Goal: Information Seeking & Learning: Understand process/instructions

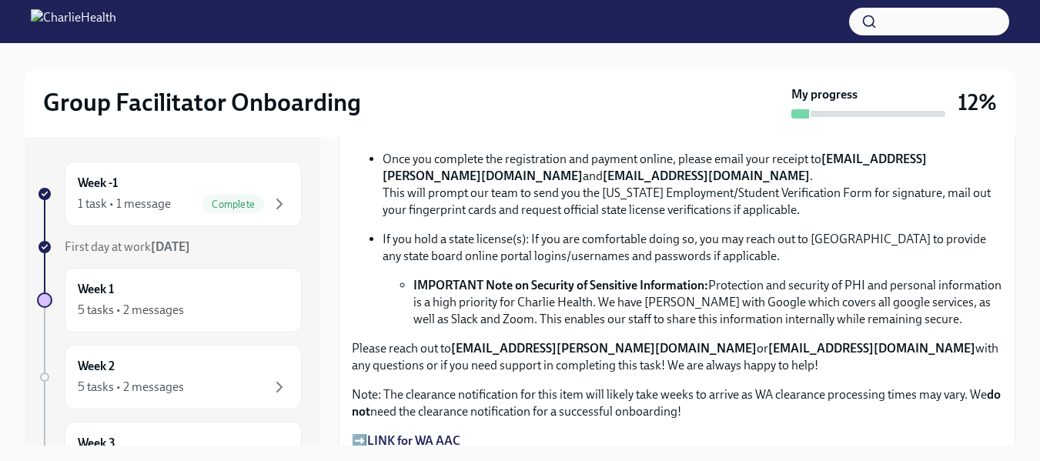
scroll to position [968, 0]
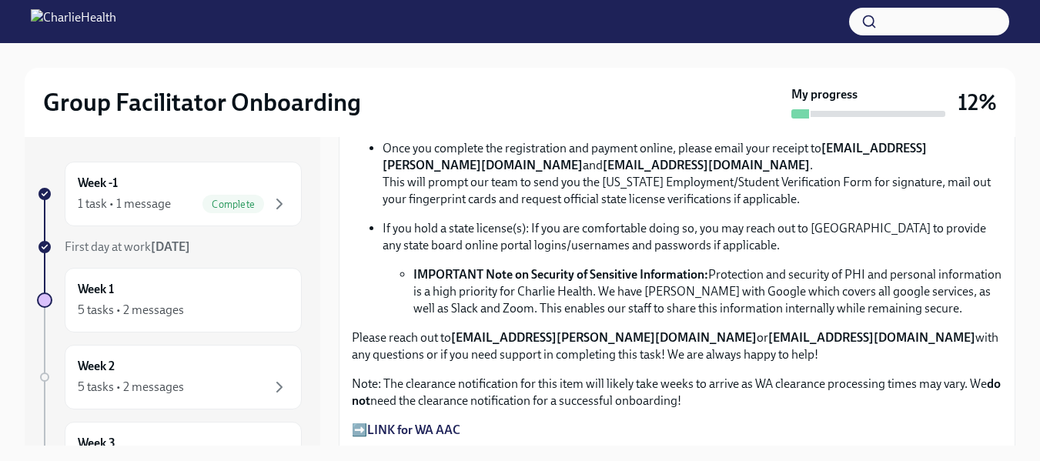
click at [380, 423] on strong "LINK for WA AAC" at bounding box center [413, 430] width 93 height 15
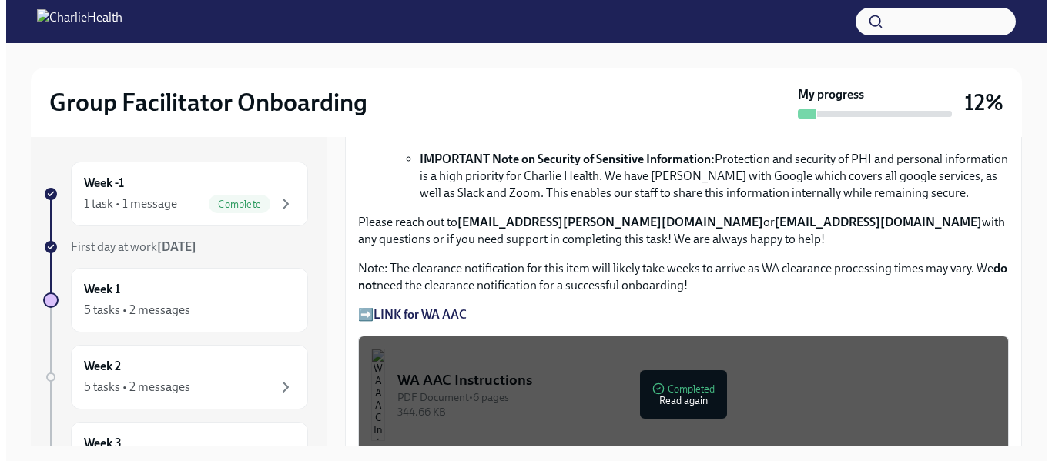
scroll to position [1125, 0]
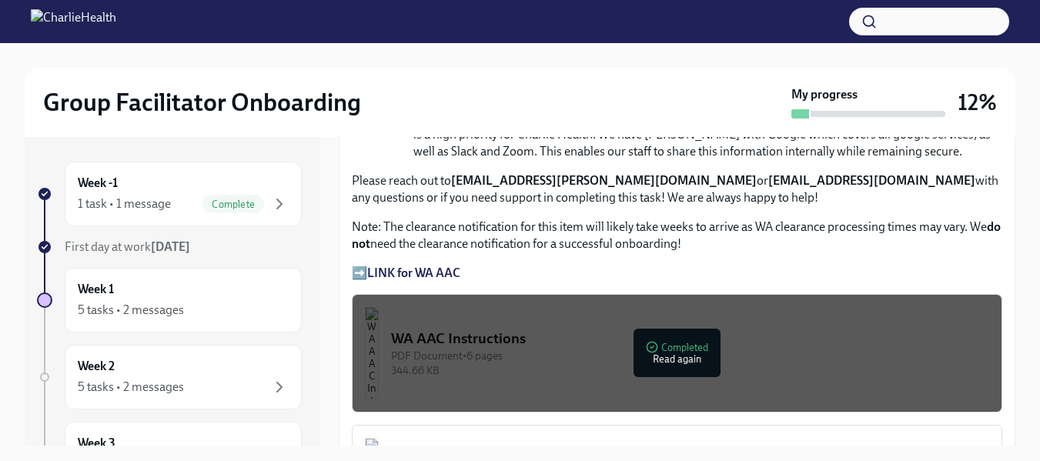
click at [520, 356] on div "PDF Document • 6 pages" at bounding box center [690, 356] width 598 height 15
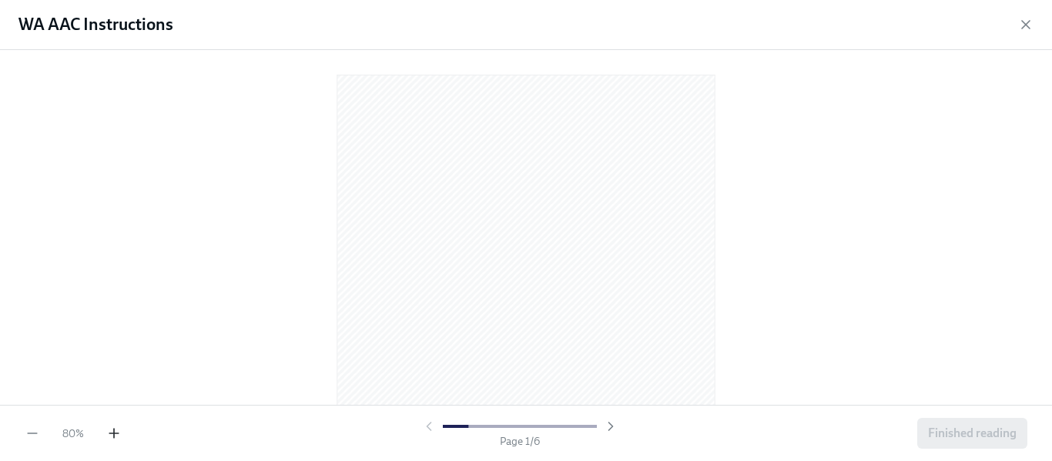
click at [111, 430] on icon "button" at bounding box center [113, 433] width 15 height 15
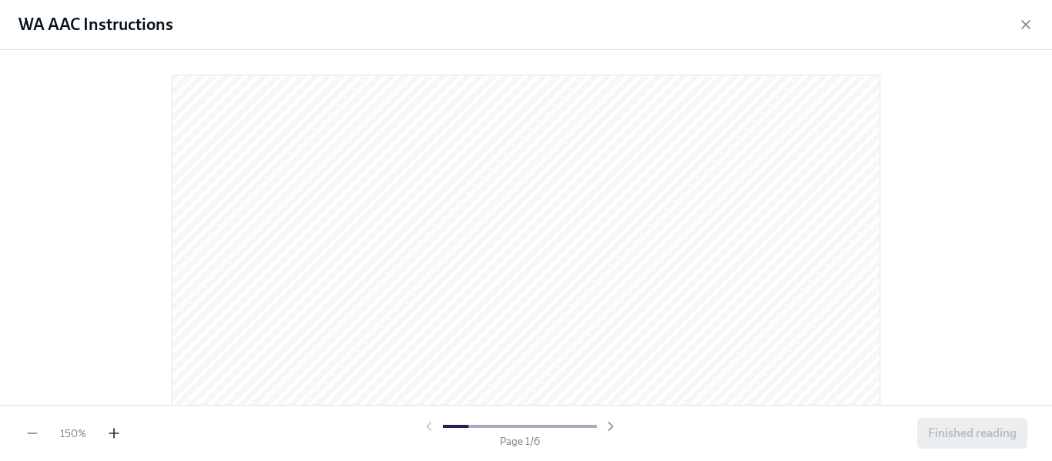
click at [111, 430] on icon "button" at bounding box center [113, 433] width 15 height 15
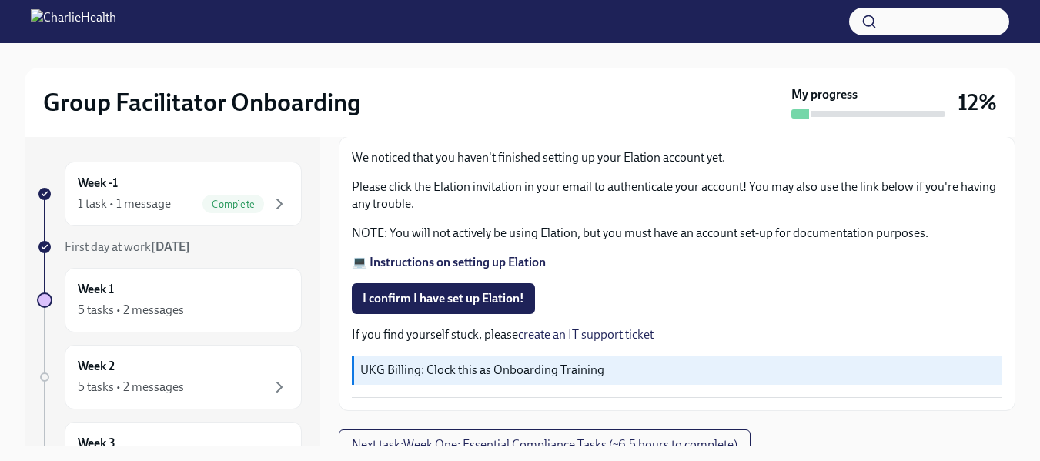
scroll to position [106, 0]
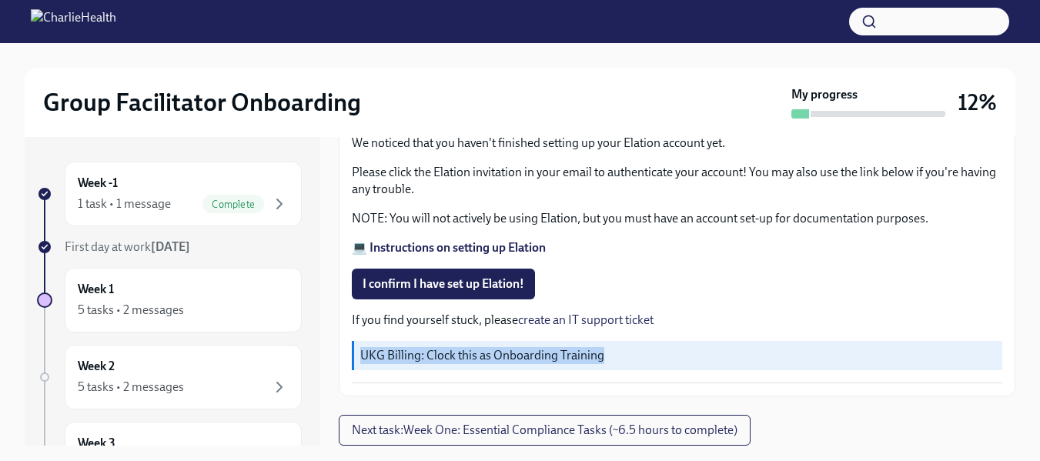
drag, startPoint x: 1024, startPoint y: 348, endPoint x: 1024, endPoint y: 325, distance: 23.1
click at [1024, 325] on div "Group Facilitator Onboarding My progress 12% Week -1 1 task • 1 message Complet…" at bounding box center [520, 266] width 1040 height 446
click at [457, 286] on span "I confirm I have set up Elation!" at bounding box center [444, 283] width 162 height 15
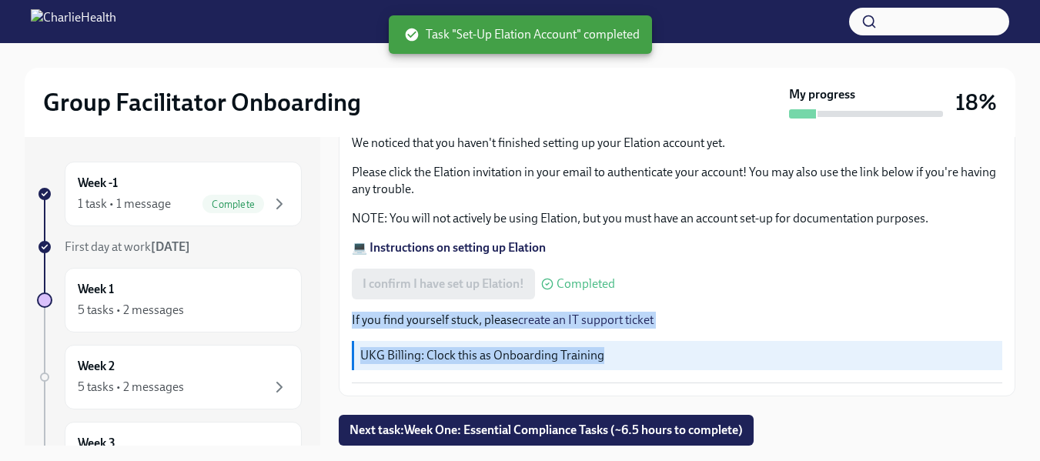
drag, startPoint x: 1018, startPoint y: 276, endPoint x: 1013, endPoint y: 343, distance: 67.1
click at [1013, 343] on div "Group Facilitator Onboarding My progress 18% Week -1 1 task • 1 message Complet…" at bounding box center [520, 266] width 1040 height 446
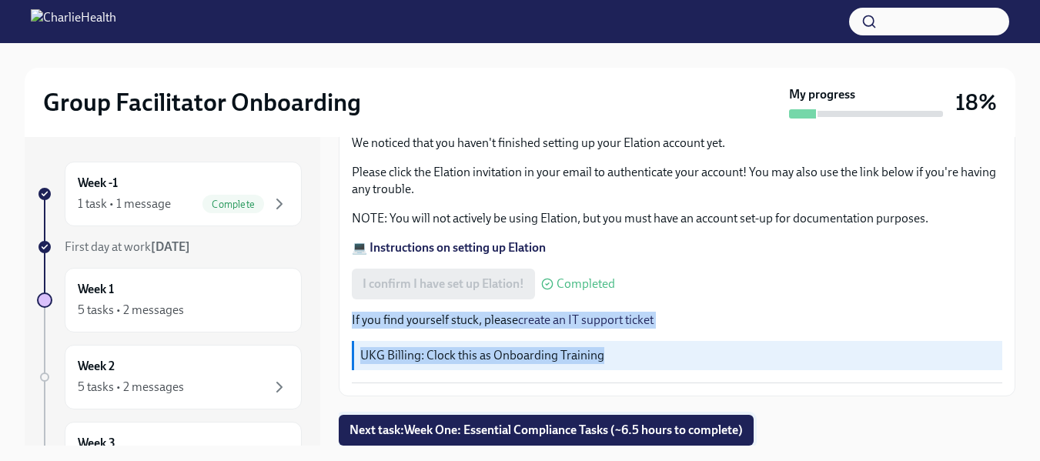
click at [510, 433] on span "Next task : Week One: Essential Compliance Tasks (~6.5 hours to complete)" at bounding box center [546, 430] width 393 height 15
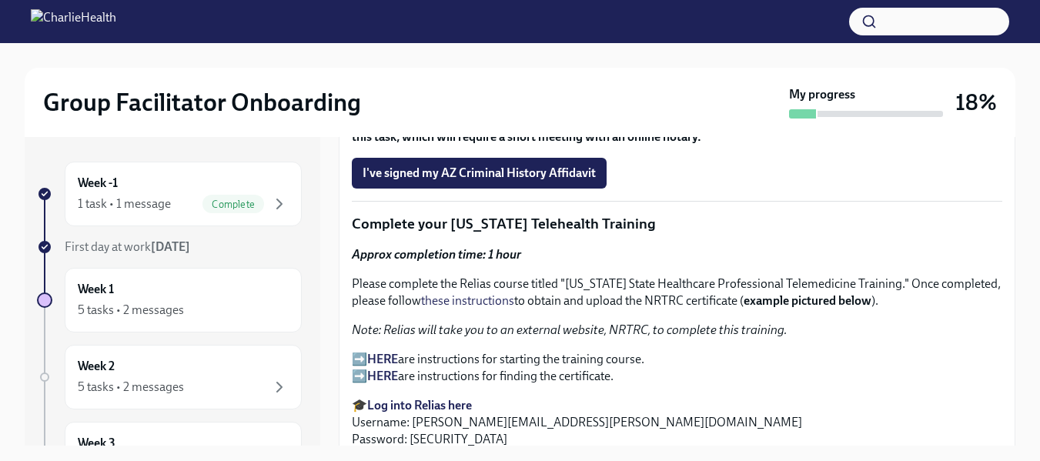
scroll to position [1956, 0]
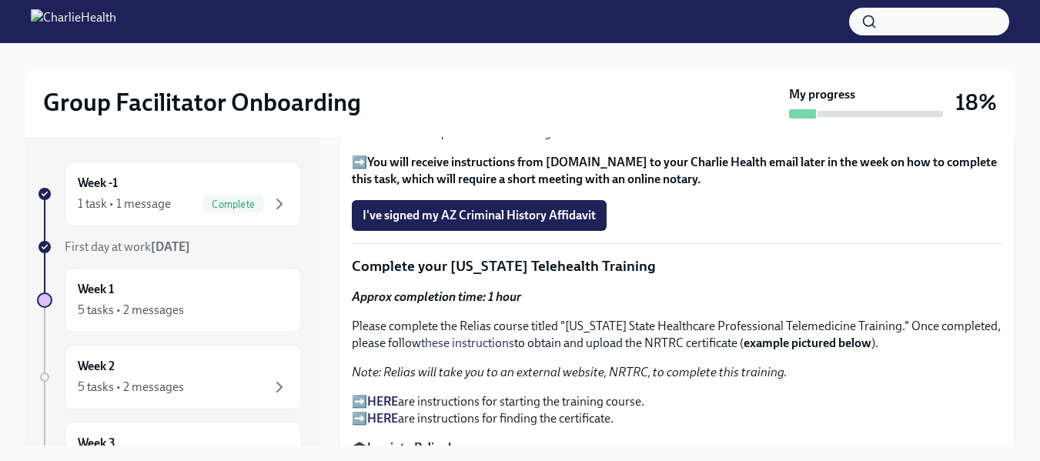
click at [393, 394] on strong "HERE" at bounding box center [382, 401] width 31 height 15
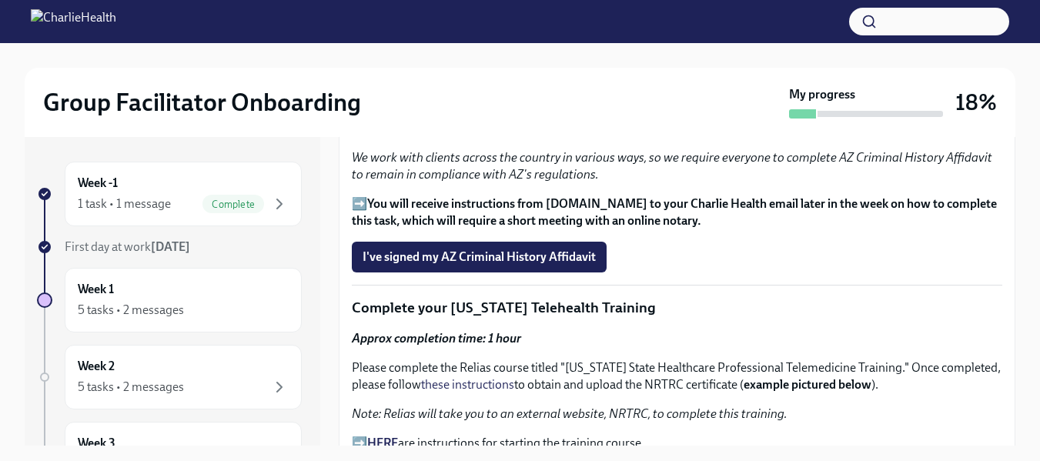
scroll to position [2019, 0]
